Goal: Task Accomplishment & Management: Manage account settings

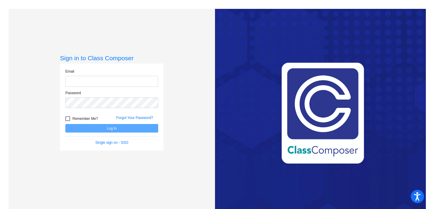
type input "[EMAIL_ADDRESS][DOMAIN_NAME]"
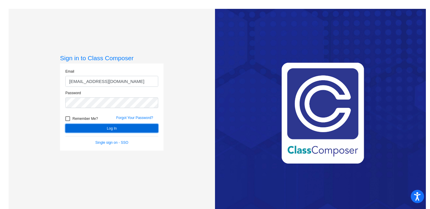
click at [110, 131] on button "Log In" at bounding box center [111, 128] width 93 height 9
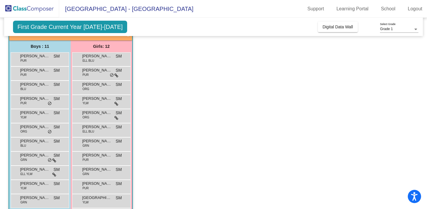
scroll to position [41, 0]
